Goal: Information Seeking & Learning: Learn about a topic

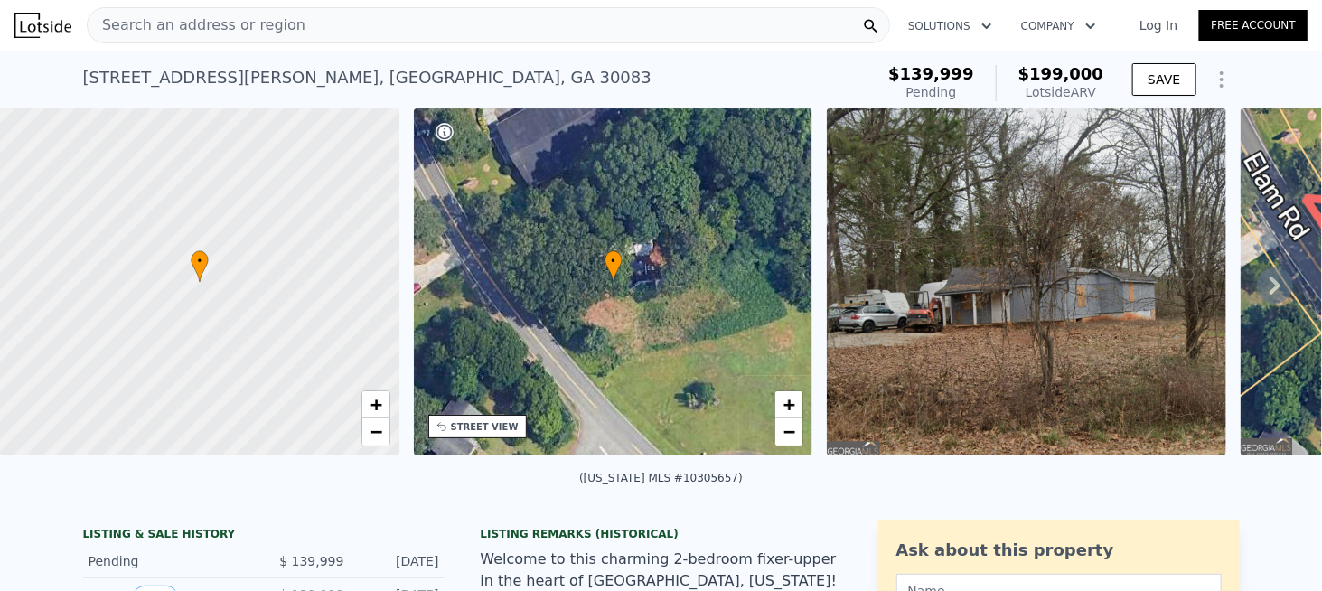
click at [182, 24] on span "Search an address or region" at bounding box center [197, 25] width 218 height 22
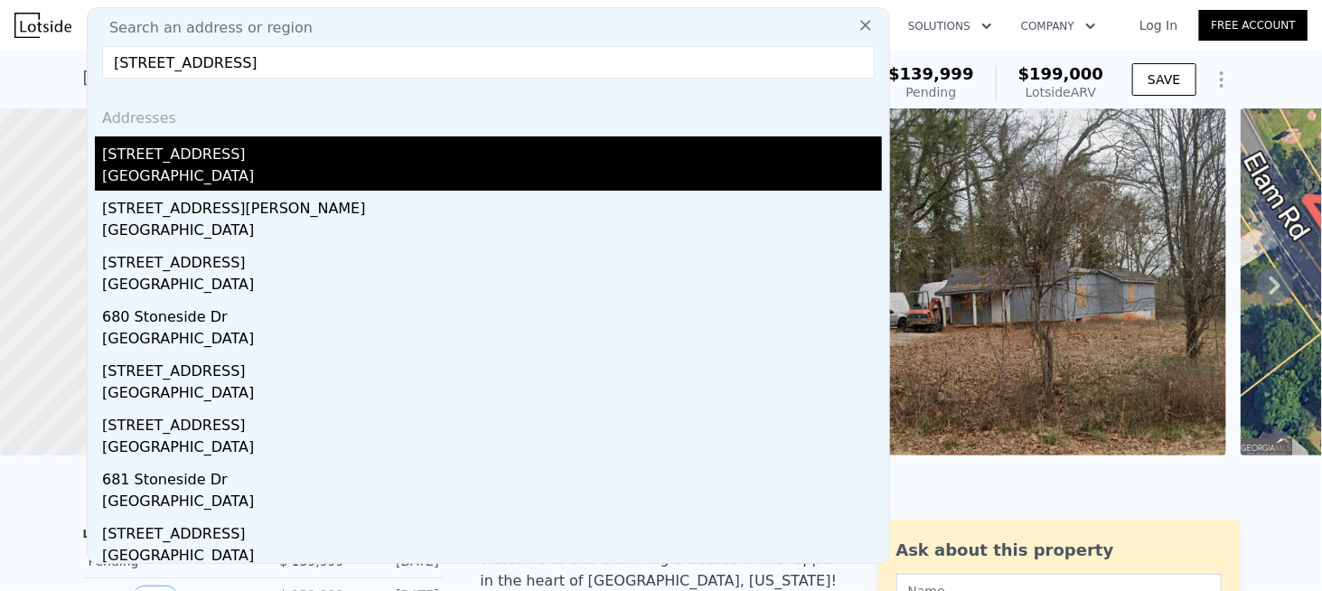
type input "[STREET_ADDRESS]"
click at [178, 156] on div "[STREET_ADDRESS]" at bounding box center [492, 150] width 780 height 29
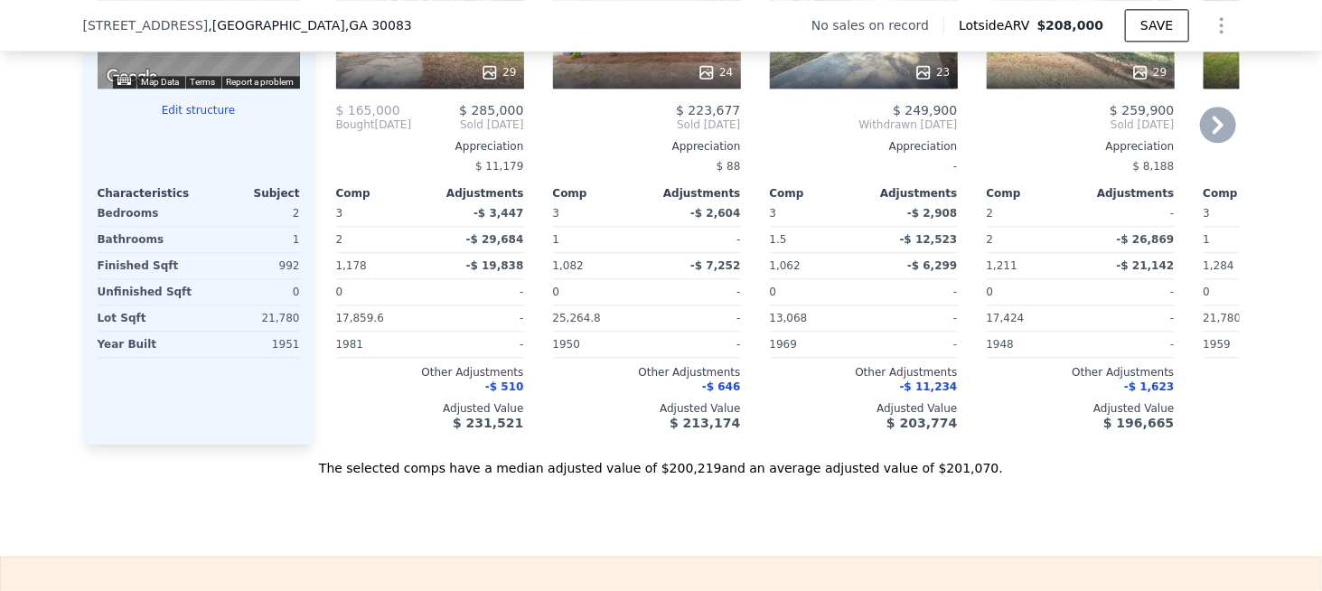
scroll to position [1890, 0]
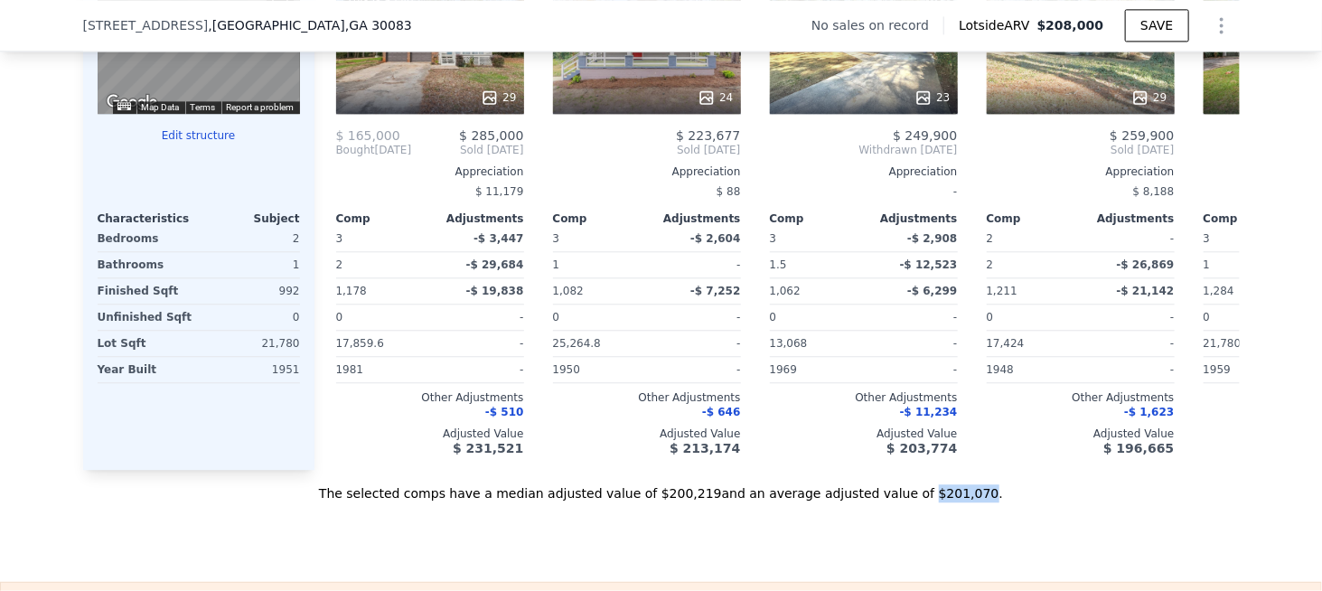
drag, startPoint x: 885, startPoint y: 517, endPoint x: 930, endPoint y: 518, distance: 44.3
click at [930, 502] on div "The selected comps have a median adjusted value of $200,219 and an average adju…" at bounding box center [661, 486] width 1156 height 33
copy div "$201,070"
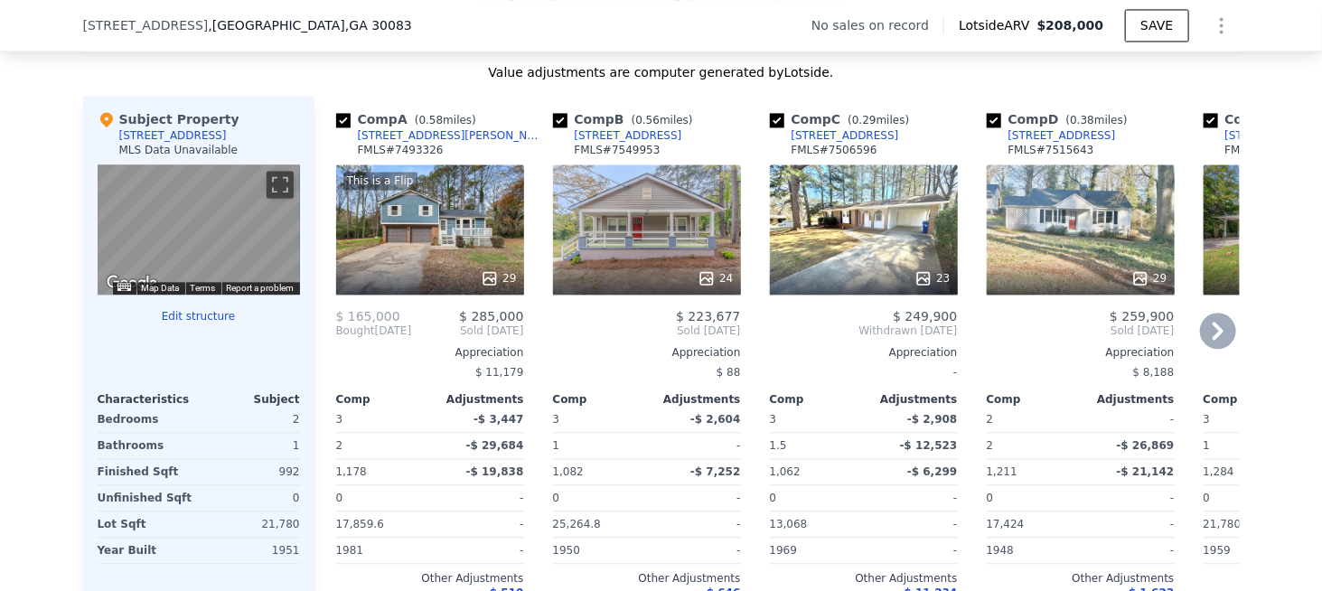
scroll to position [1709, 0]
click at [1216, 336] on icon at bounding box center [1218, 331] width 36 height 36
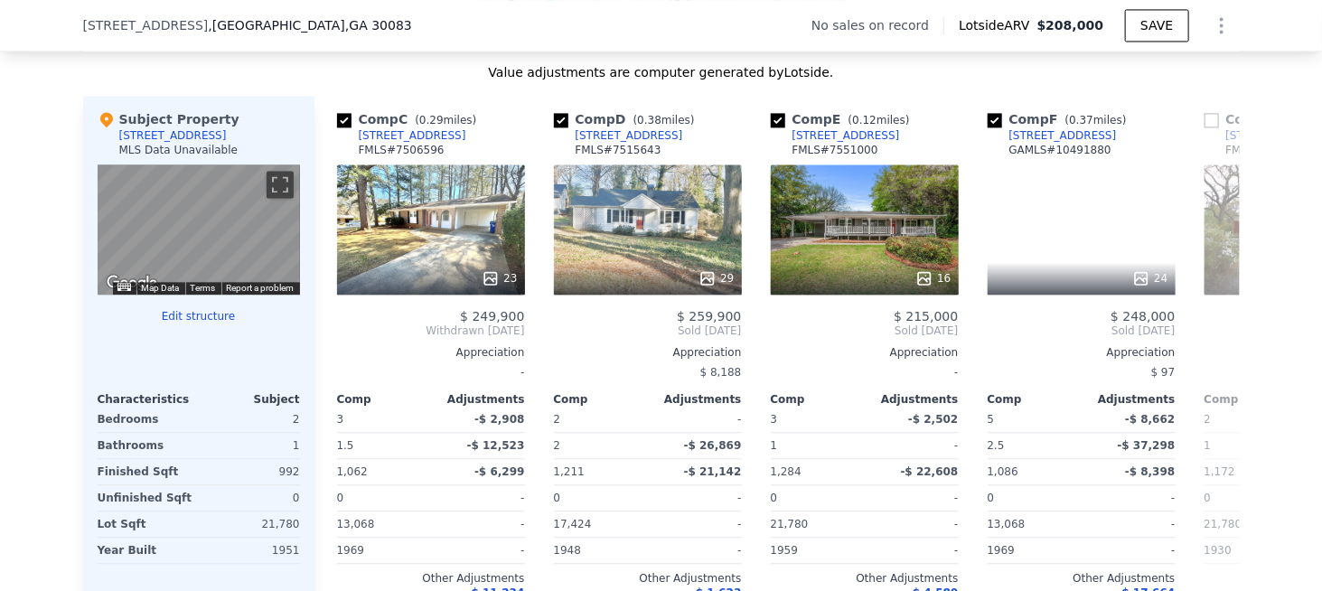
scroll to position [0, 434]
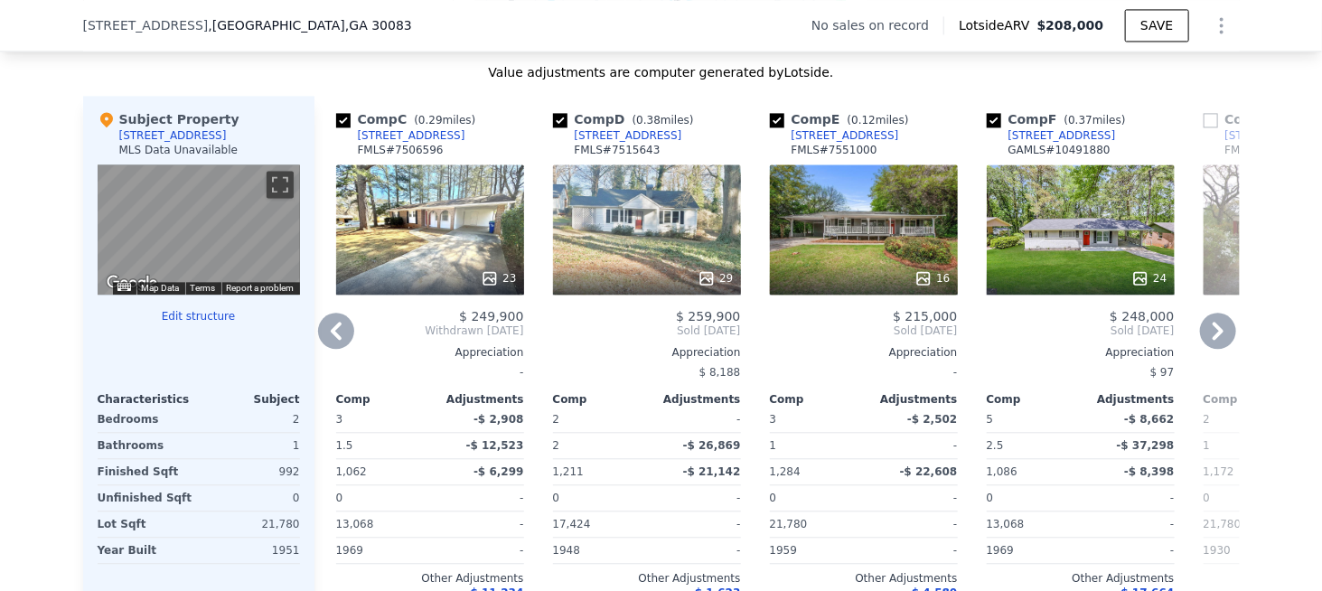
click at [1216, 336] on icon at bounding box center [1218, 331] width 36 height 36
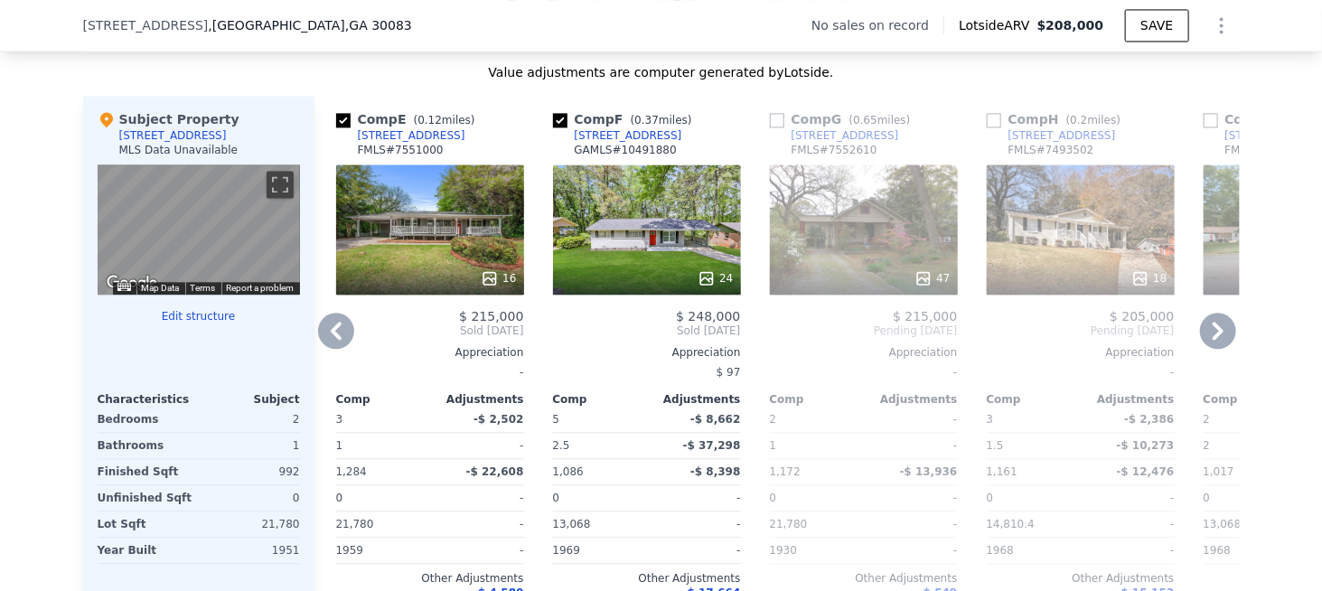
click at [1216, 336] on icon at bounding box center [1218, 331] width 36 height 36
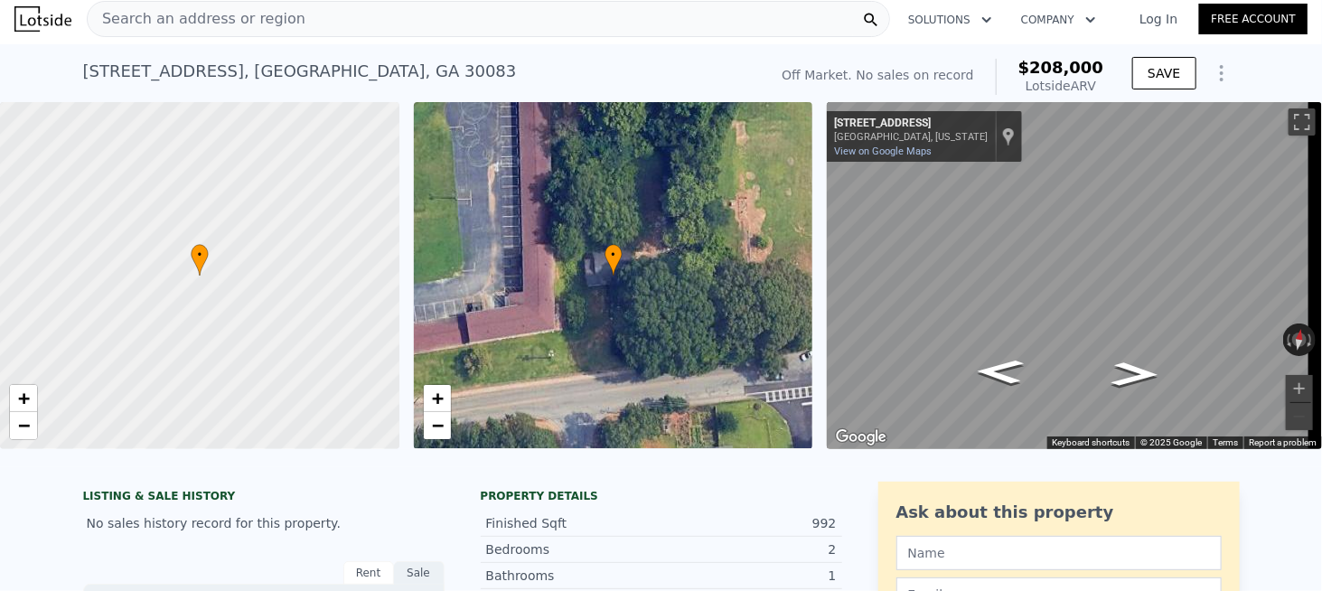
scroll to position [0, 0]
